Goal: Browse casually: Explore the website without a specific task or goal

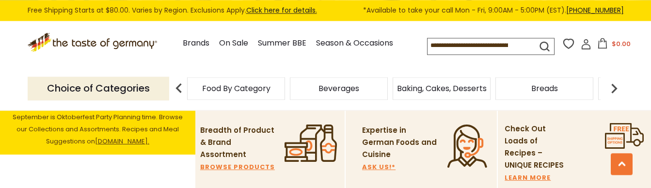
scroll to position [272, 0]
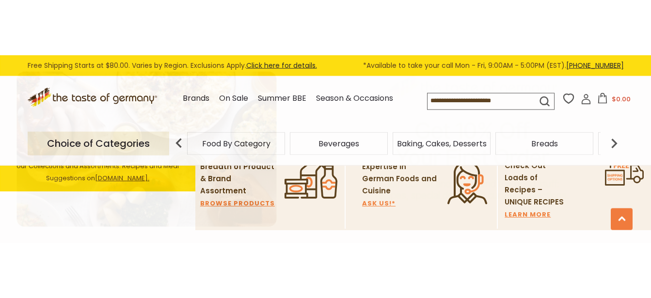
scroll to position [306, 0]
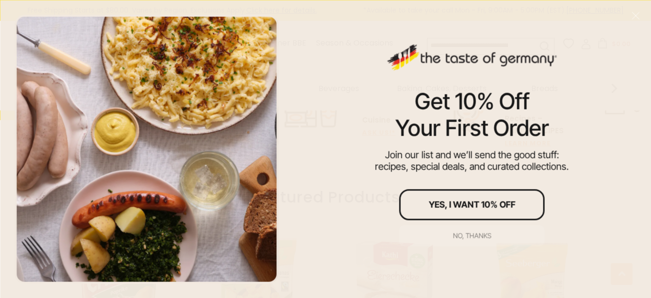
click at [478, 241] on button "No, thanks" at bounding box center [471, 235] width 145 height 21
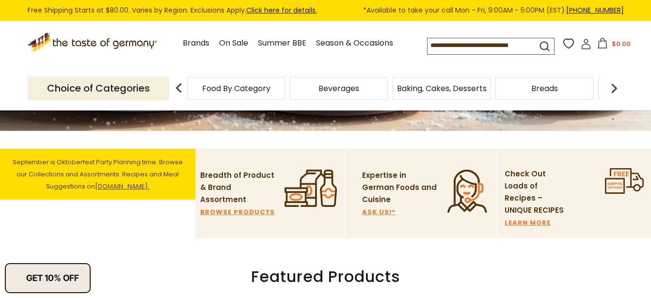
scroll to position [229, 0]
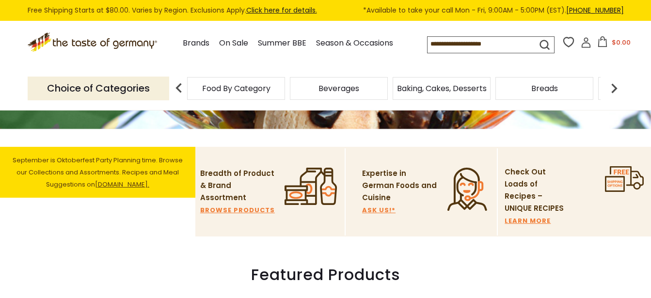
scroll to position [228, 0]
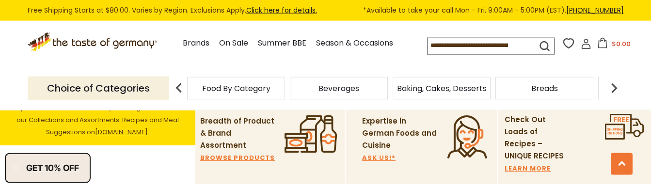
scroll to position [311, 0]
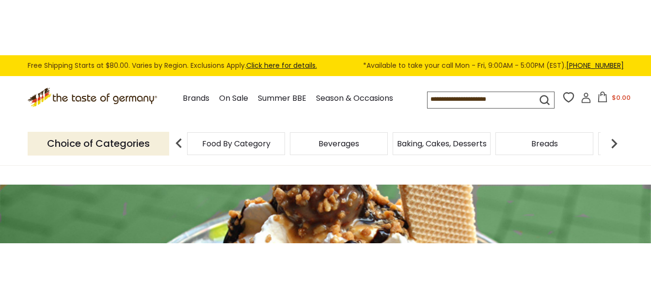
scroll to position [311, 0]
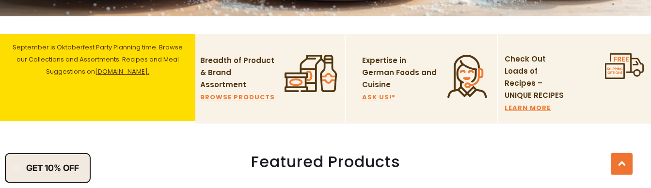
scroll to position [342, 0]
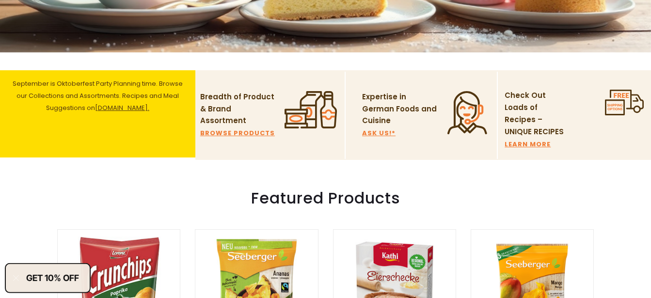
scroll to position [223, 0]
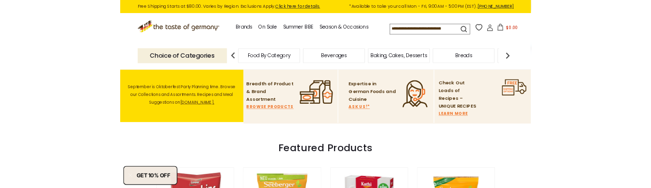
scroll to position [270, 0]
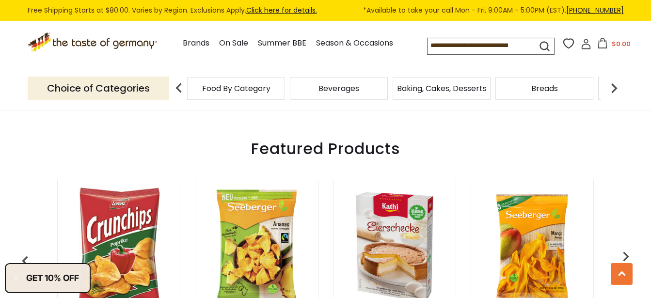
scroll to position [353, 0]
